Goal: Task Accomplishment & Management: Use online tool/utility

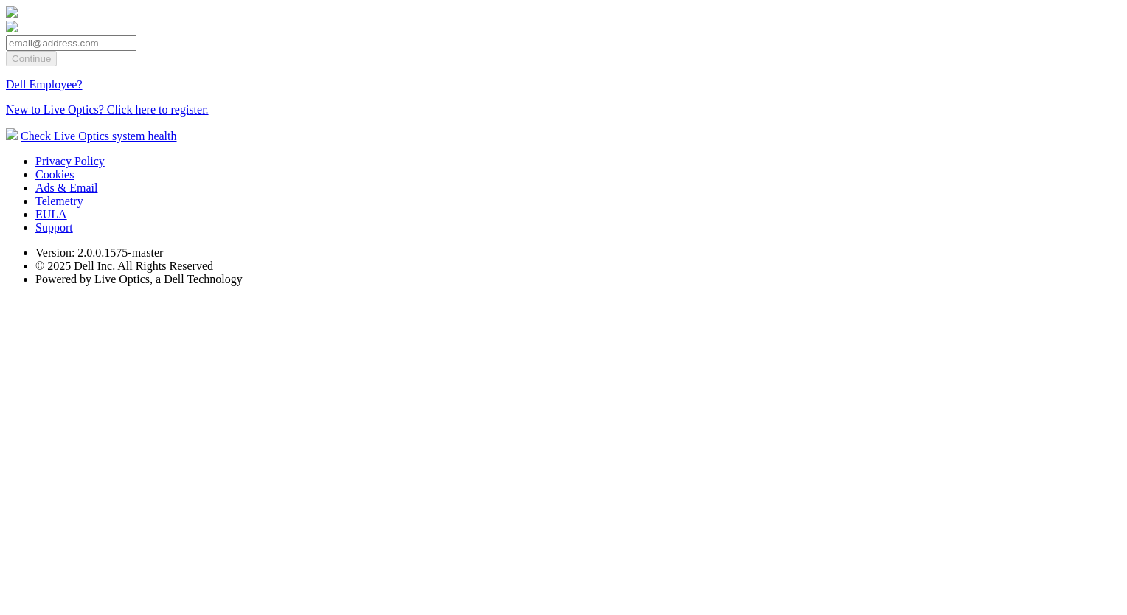
click at [136, 51] on input "email" at bounding box center [71, 42] width 131 height 15
click at [823, 143] on section "Continue Dell Employee? New to Live Optics? Click here to register. Check Live …" at bounding box center [563, 74] width 1115 height 137
click at [136, 51] on input "email" at bounding box center [71, 42] width 131 height 15
type input "[EMAIL_ADDRESS][DOMAIN_NAME]"
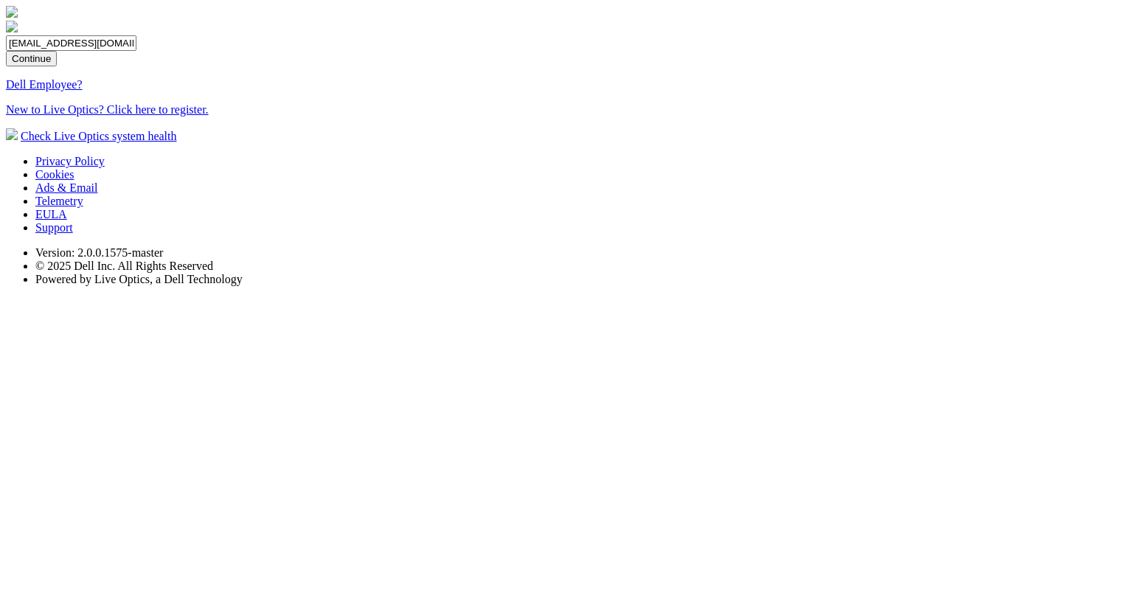
click at [57, 66] on input "Continue" at bounding box center [31, 58] width 51 height 15
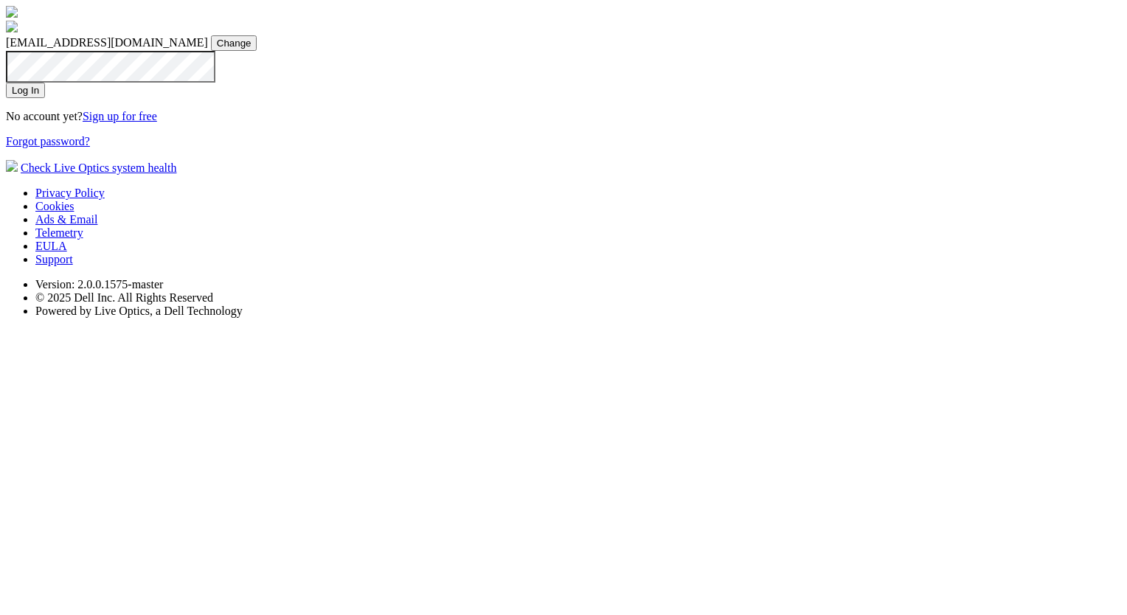
click at [45, 98] on input "Log In" at bounding box center [25, 90] width 39 height 15
